Goal: Information Seeking & Learning: Learn about a topic

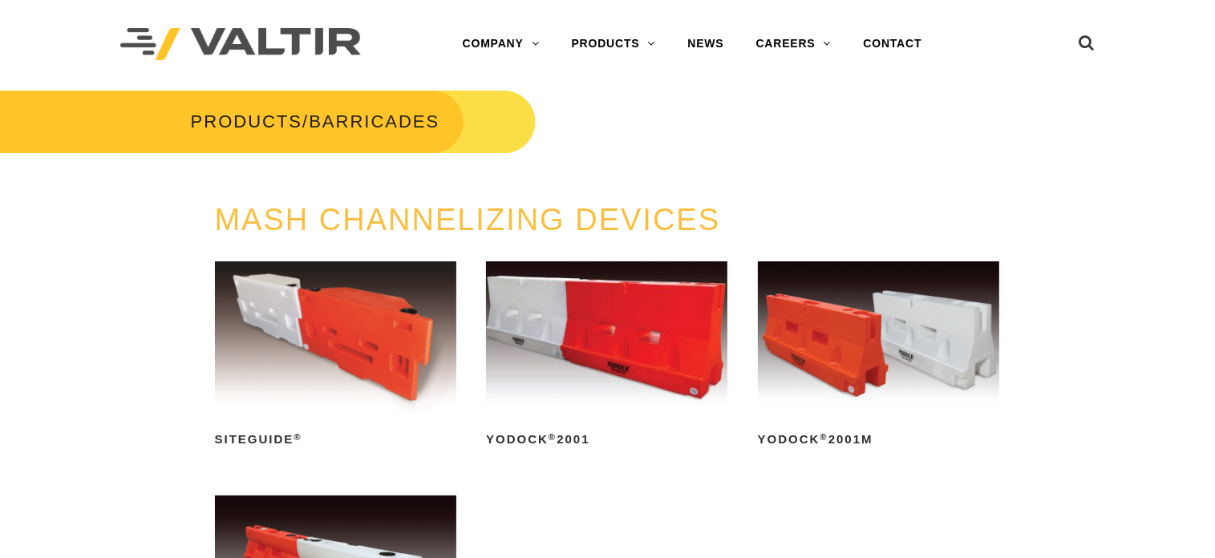
click at [247, 34] on img at bounding box center [240, 44] width 241 height 33
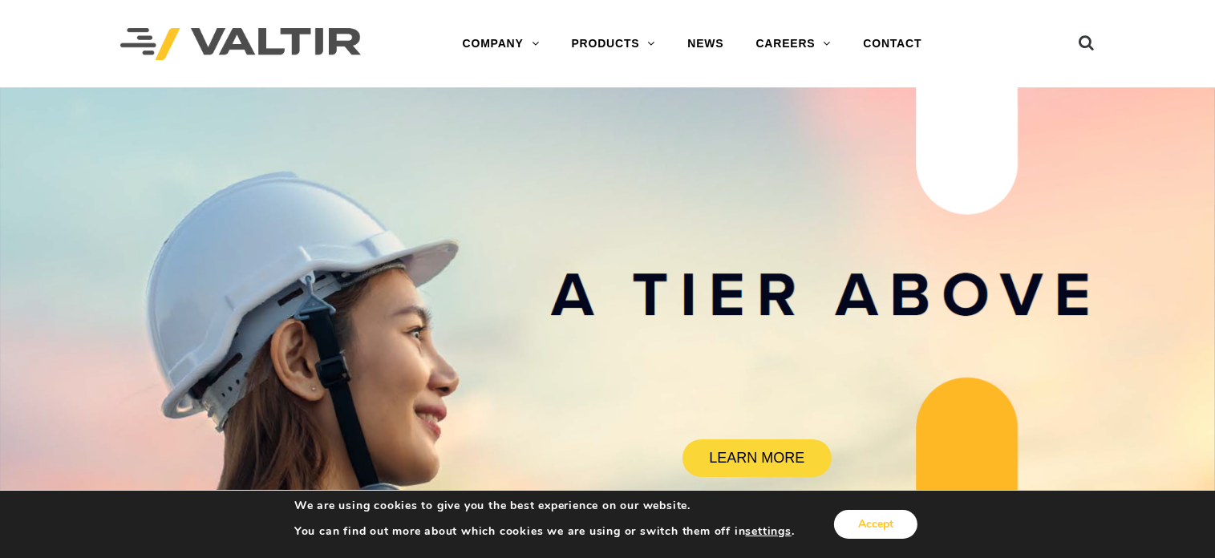
click at [869, 513] on button "Accept" at bounding box center [875, 524] width 83 height 29
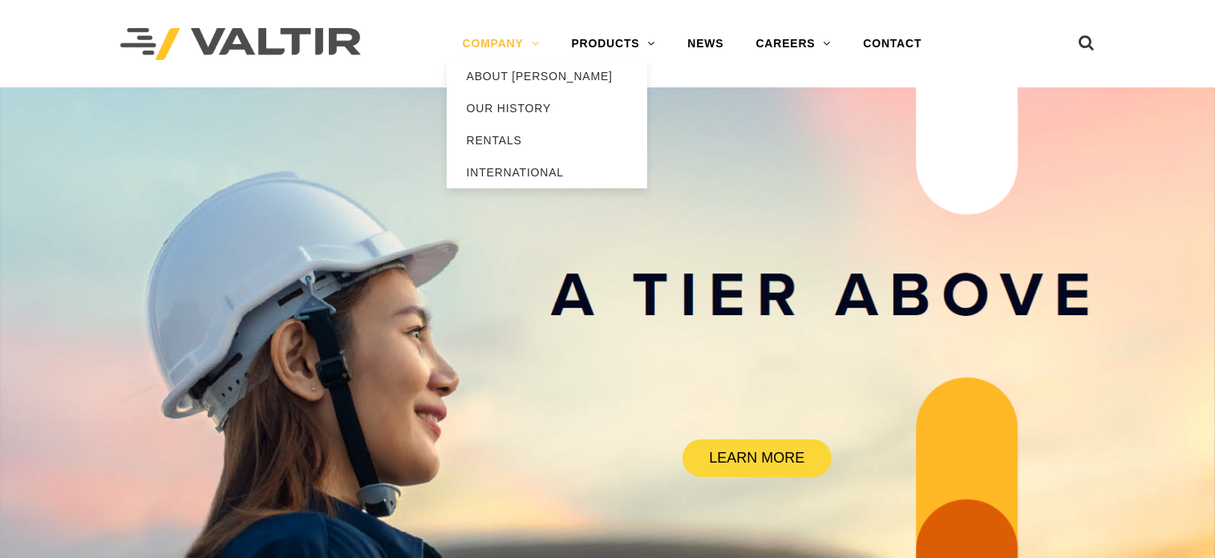
click at [521, 37] on link "COMPANY" at bounding box center [501, 44] width 109 height 32
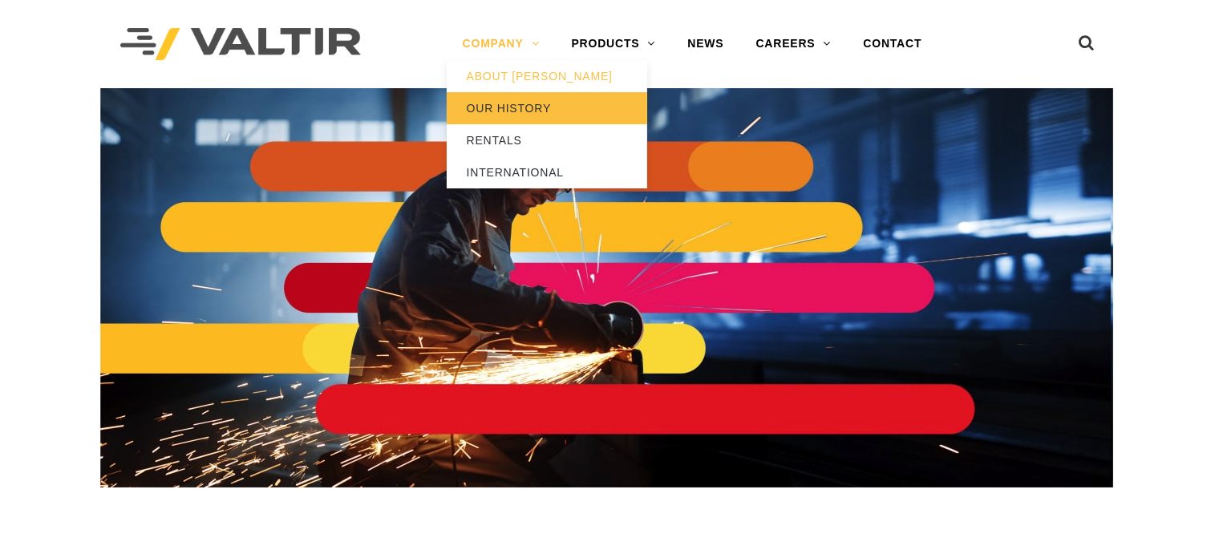
click at [514, 107] on link "OUR HISTORY" at bounding box center [547, 108] width 201 height 32
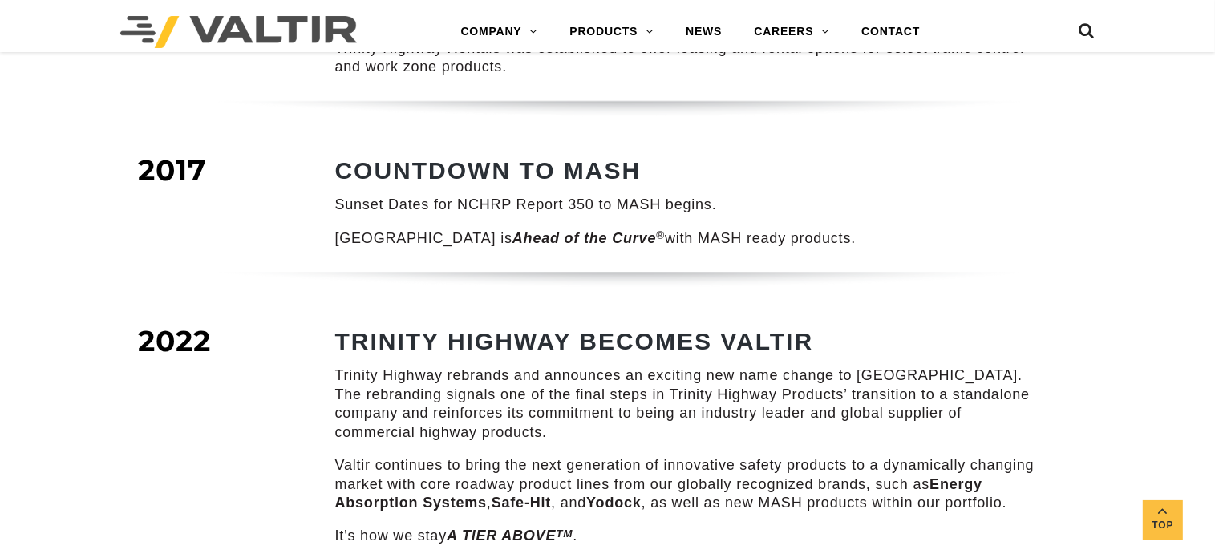
scroll to position [2085, 0]
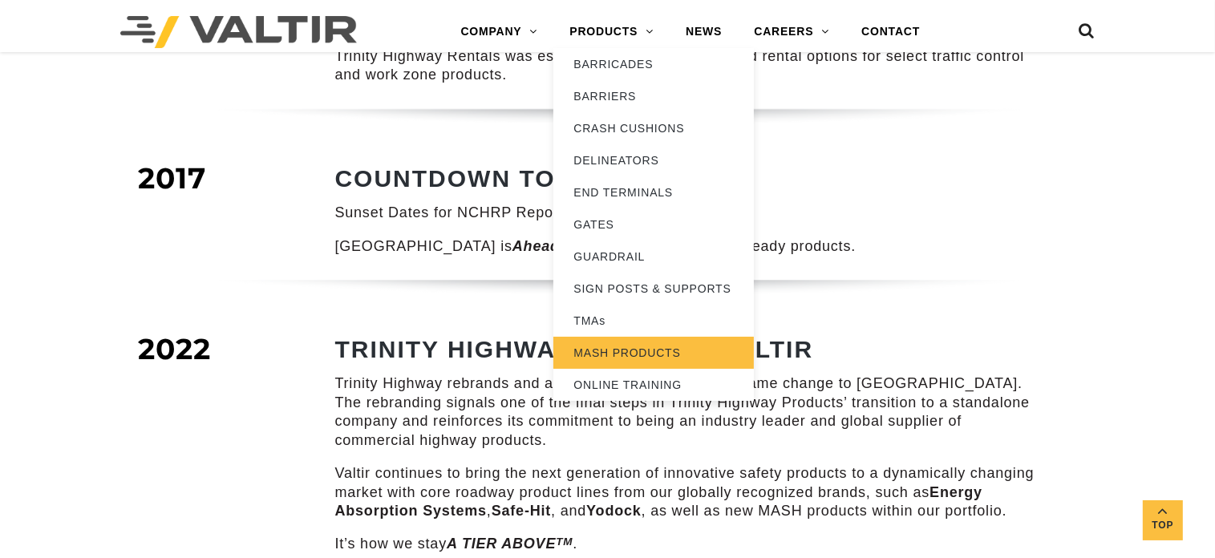
click at [629, 352] on link "MASH PRODUCTS" at bounding box center [653, 353] width 201 height 32
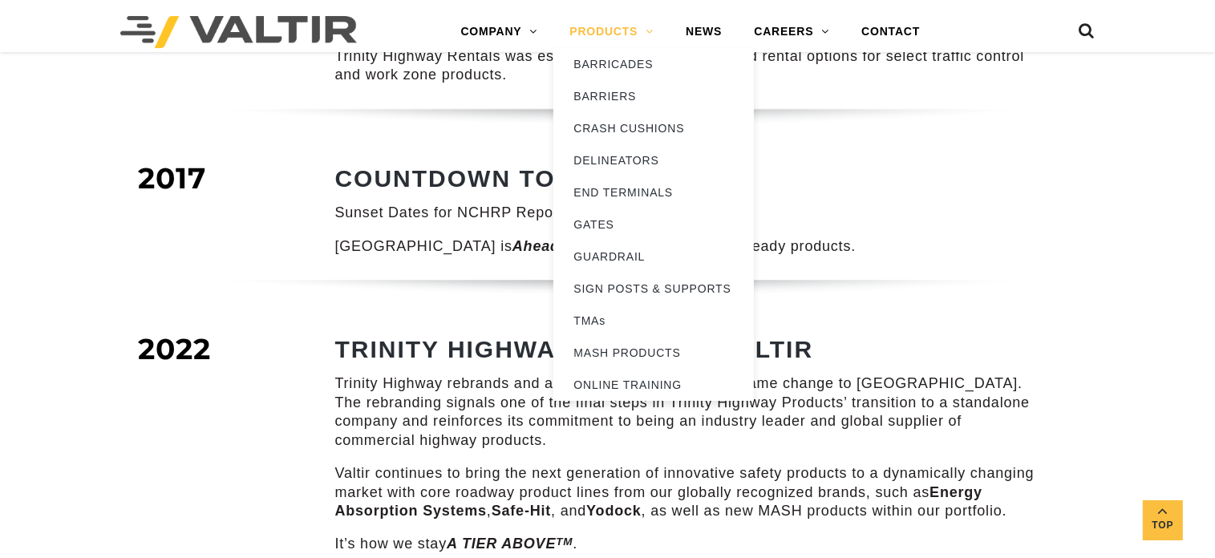
click at [630, 31] on link "PRODUCTS" at bounding box center [611, 32] width 116 height 32
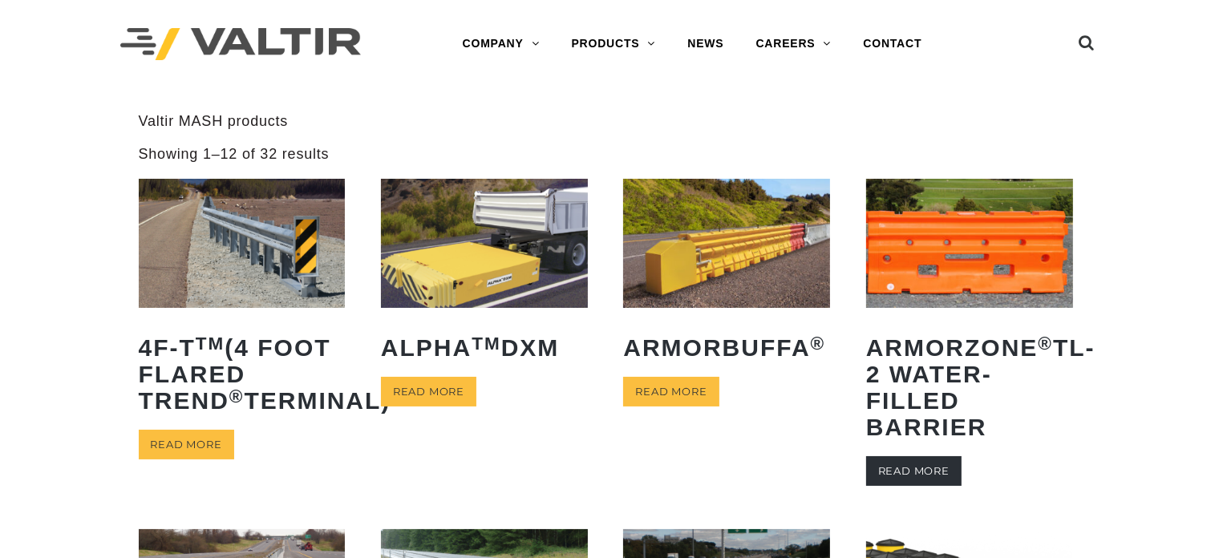
click at [924, 465] on link "Read more" at bounding box center [913, 471] width 95 height 30
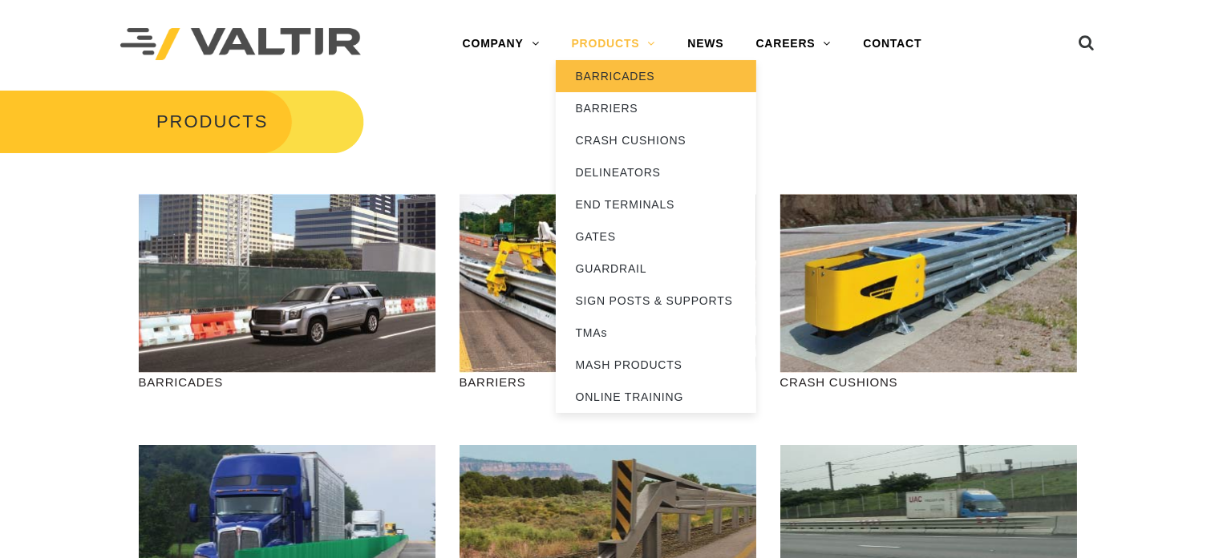
click at [618, 75] on link "BARRICADES" at bounding box center [656, 76] width 201 height 32
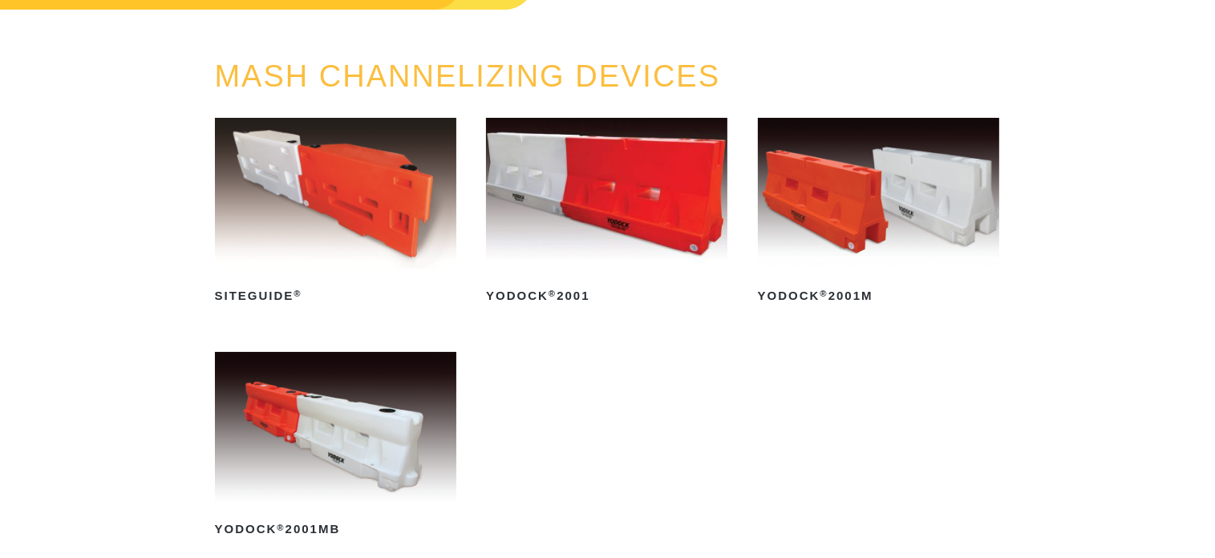
scroll to position [160, 0]
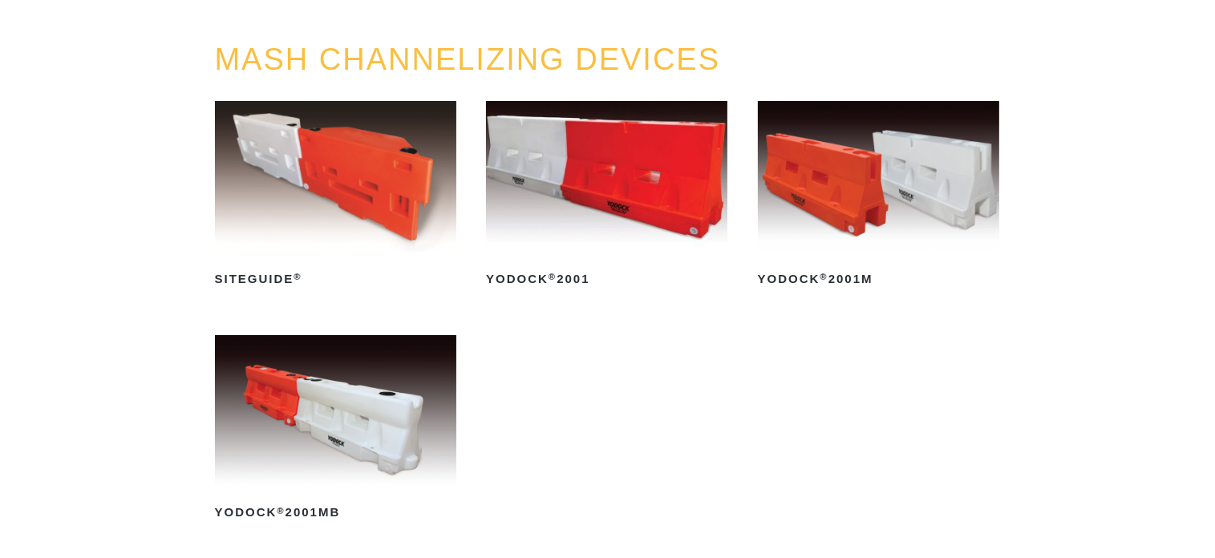
click at [354, 440] on img at bounding box center [335, 410] width 241 height 151
